Goal: Use online tool/utility: Utilize a website feature to perform a specific function

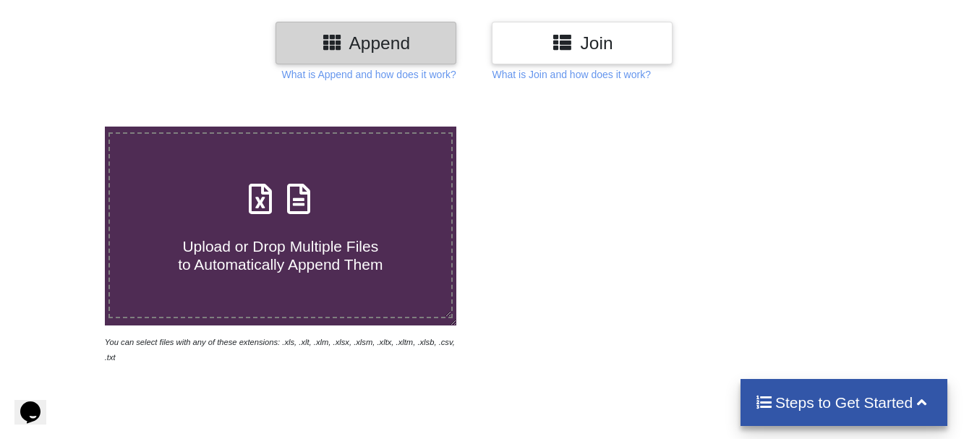
scroll to position [145, 0]
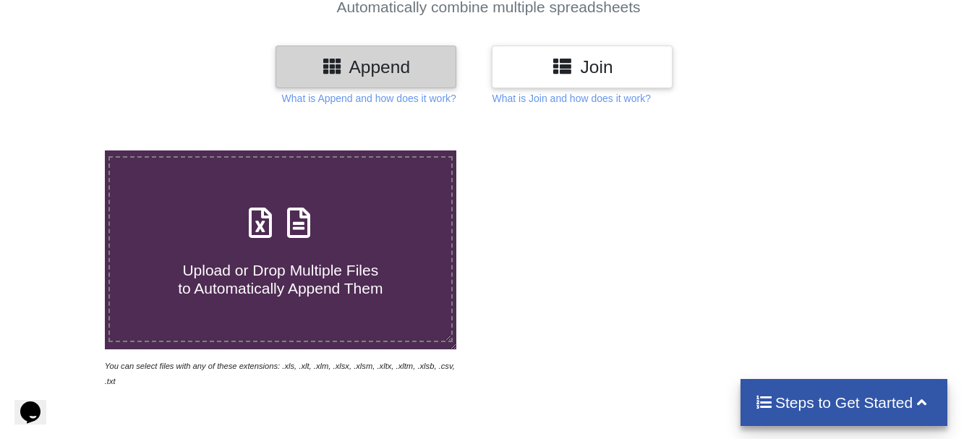
click at [357, 232] on div "Upload or Drop Multiple Files to Automatically Append Them" at bounding box center [280, 249] width 341 height 98
click at [65, 150] on input "Upload or Drop Multiple Files to Automatically Append Them" at bounding box center [65, 150] width 0 height 0
type input "C:\fakepath\Recent-08-10-2025.csv"
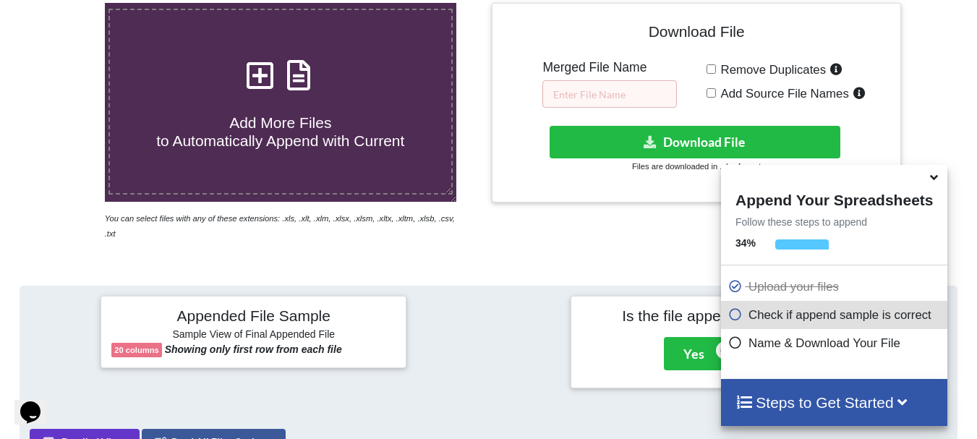
scroll to position [56, 0]
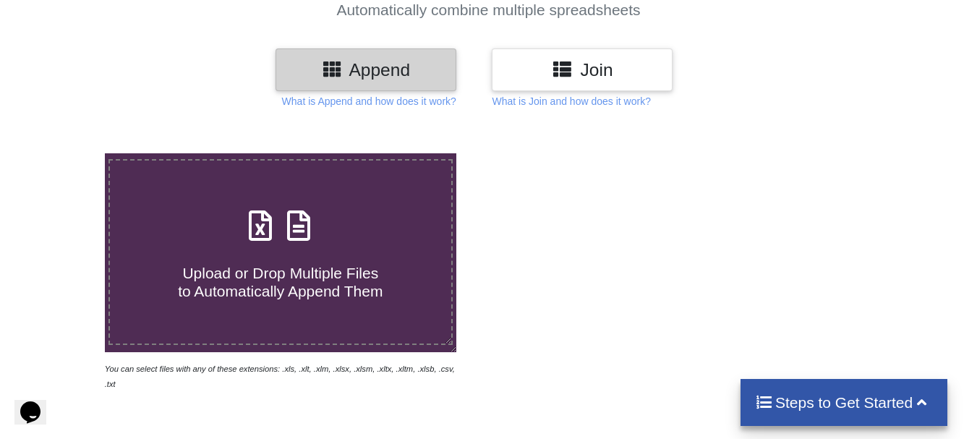
scroll to position [145, 0]
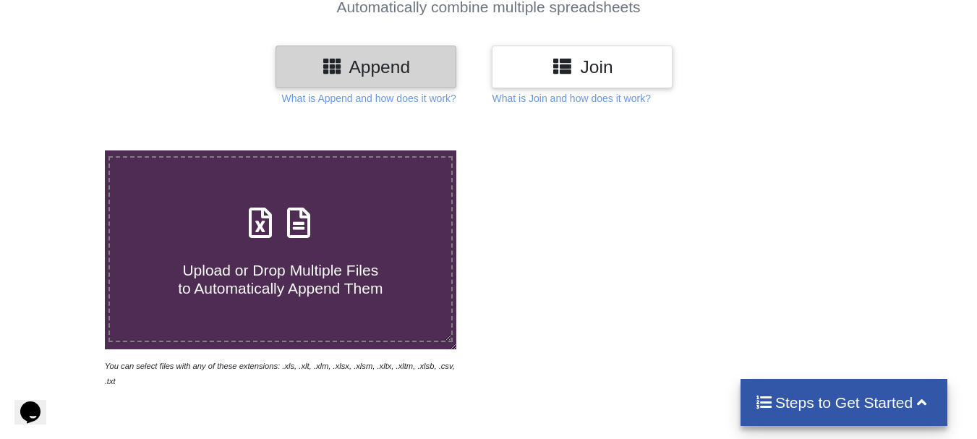
click at [241, 224] on div "Upload or Drop Multiple Files to Automatically Append Them" at bounding box center [280, 249] width 341 height 98
click at [65, 150] on input "Upload or Drop Multiple Files to Automatically Append Them" at bounding box center [65, 150] width 0 height 0
type input "C:\fakepath\Recent-08-10-2025.csv"
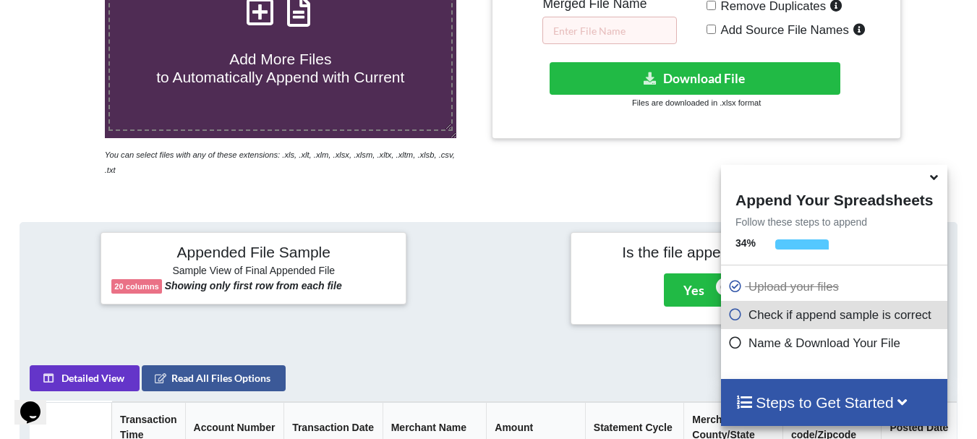
scroll to position [359, 0]
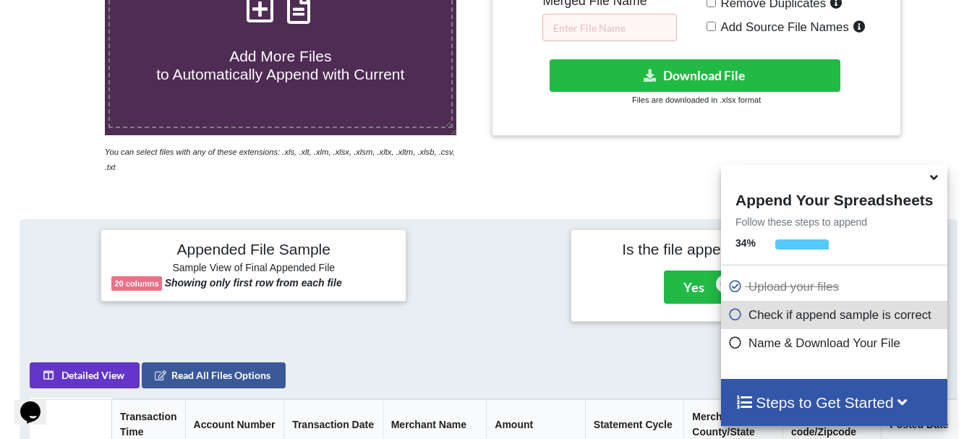
click at [934, 178] on icon at bounding box center [933, 175] width 15 height 13
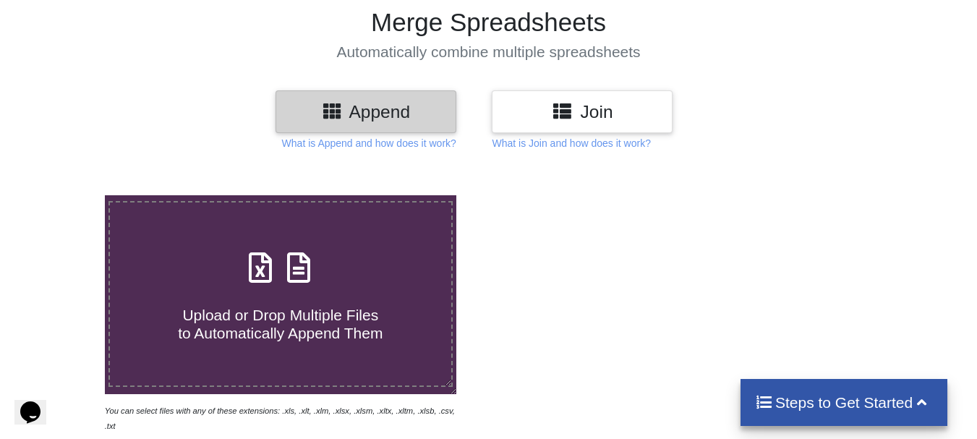
scroll to position [217, 0]
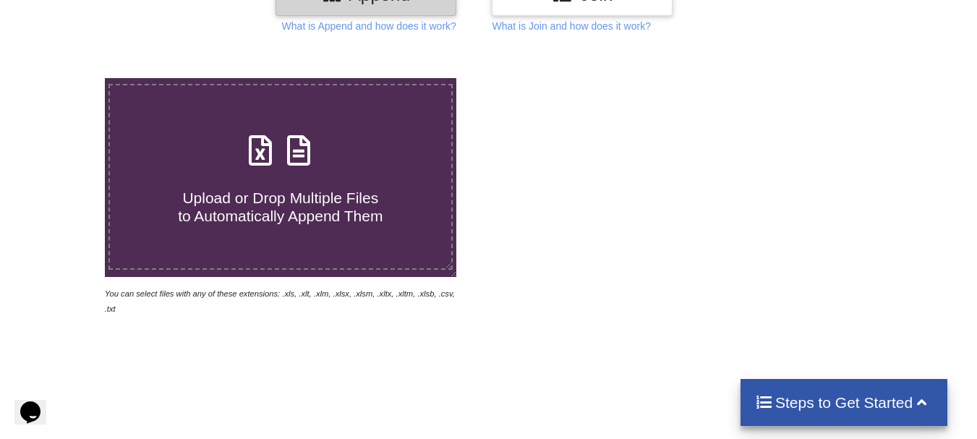
click at [270, 234] on label "Upload or Drop Multiple Files to Automatically Append Them" at bounding box center [280, 177] width 344 height 186
click at [65, 78] on input "Upload or Drop Multiple Files to Automatically Append Them" at bounding box center [65, 78] width 0 height 0
type input "C:\fakepath\Recent-08-10-2025.csv"
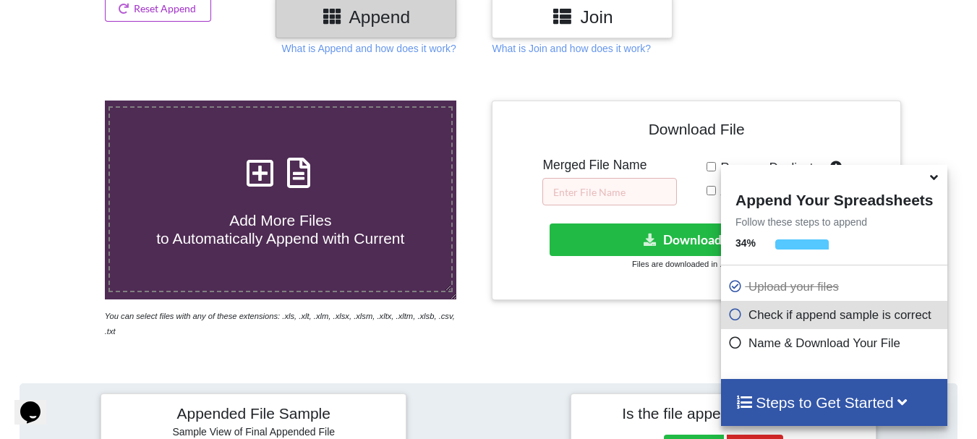
scroll to position [201, 0]
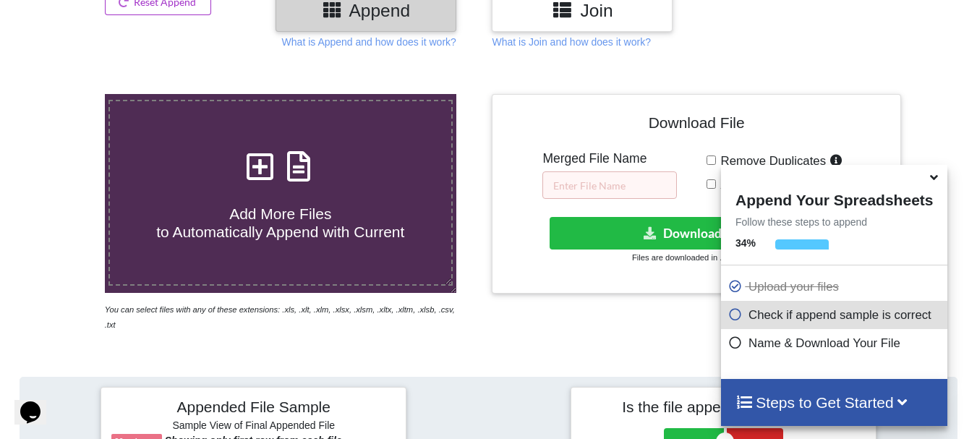
click at [937, 182] on icon at bounding box center [933, 175] width 15 height 13
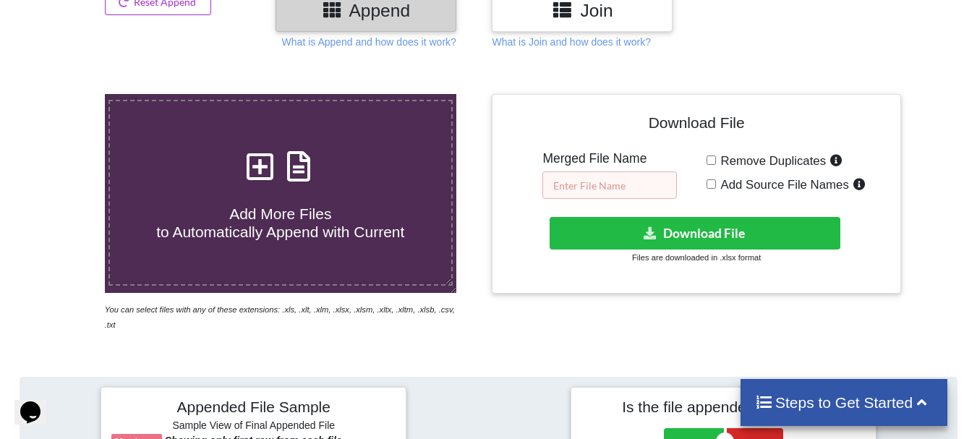
click at [657, 187] on input "text" at bounding box center [609, 184] width 135 height 27
type input "merged CC"
click at [597, 299] on div "Download File Merged File Name merged CC Remove Duplicates Add Source File Name…" at bounding box center [696, 213] width 416 height 238
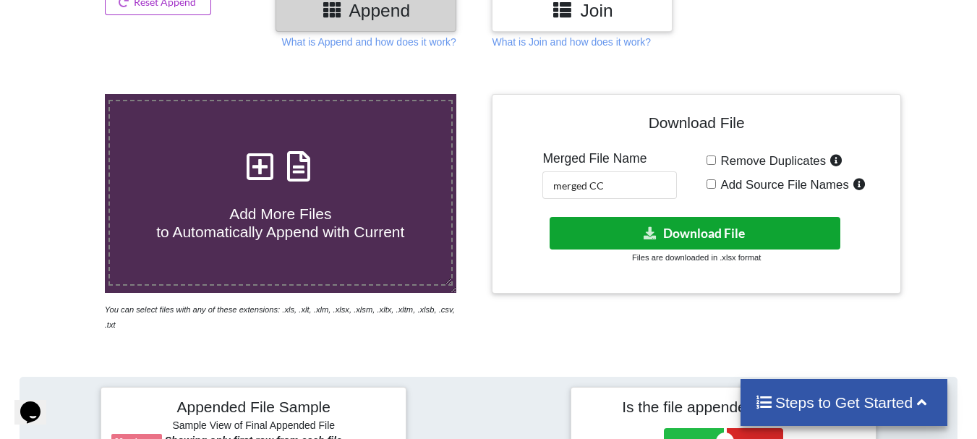
click at [658, 233] on button "Download File" at bounding box center [695, 233] width 291 height 33
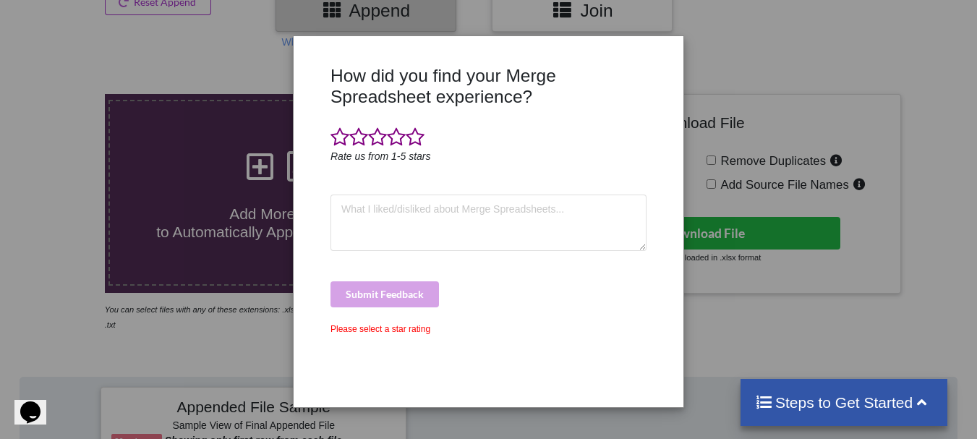
click at [497, 336] on div "How did you find your Merge Spreadsheet experience? Rate us from 1-5 stars Subm…" at bounding box center [488, 231] width 323 height 332
click at [735, 50] on div "How did you find your Merge Spreadsheet experience? Rate us from 1-5 stars Subm…" at bounding box center [488, 219] width 977 height 439
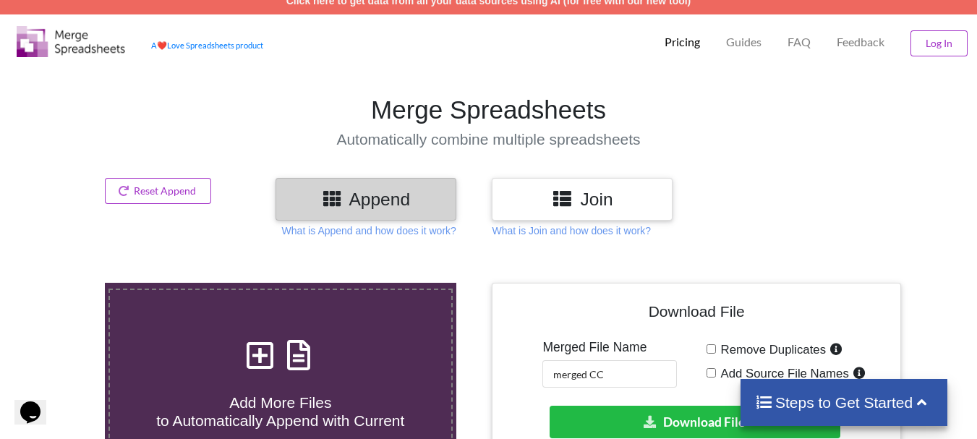
scroll to position [0, 0]
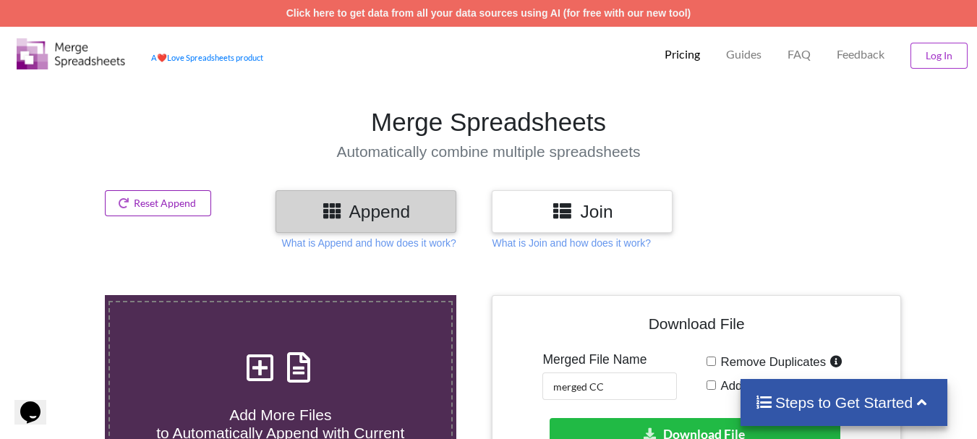
click at [157, 212] on button "Reset Append" at bounding box center [158, 203] width 107 height 26
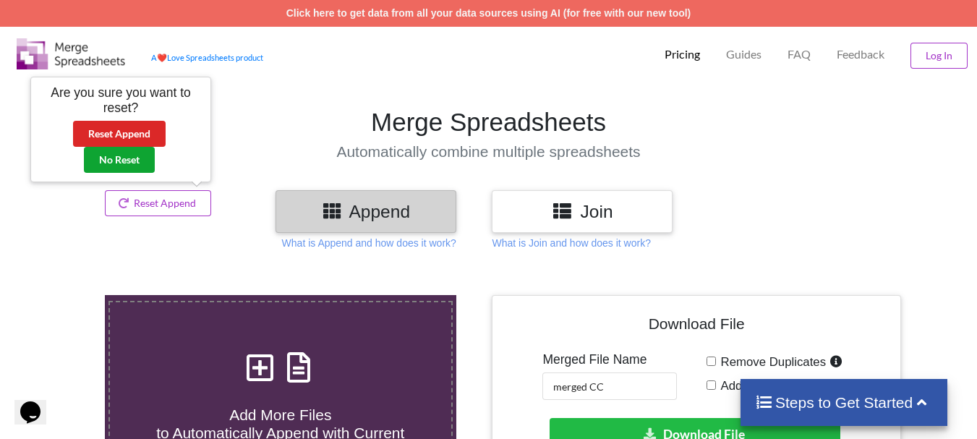
click at [145, 166] on button "No Reset" at bounding box center [119, 160] width 71 height 26
